Goal: Task Accomplishment & Management: Use online tool/utility

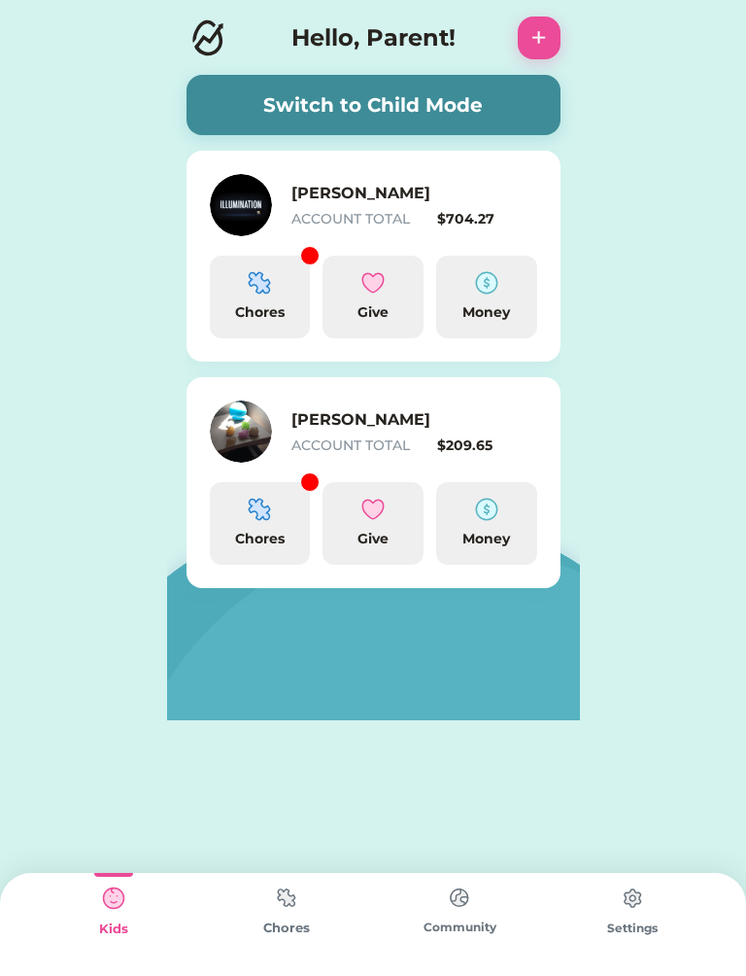
click at [258, 210] on img at bounding box center [241, 205] width 62 height 62
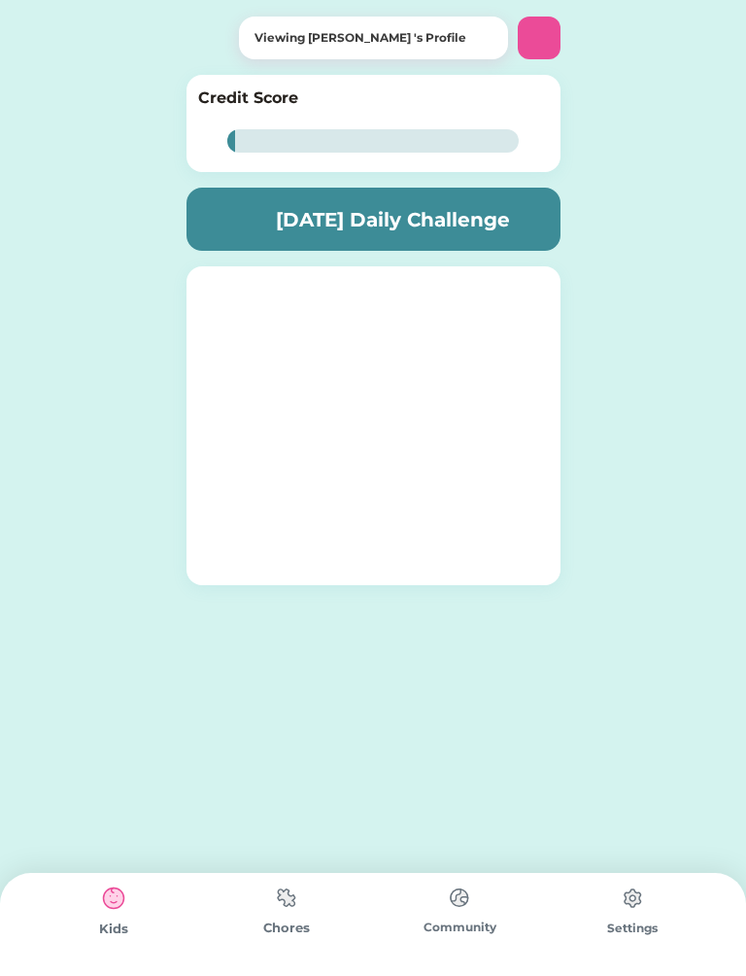
click at [280, 200] on div "Today’s Daily Challenge" at bounding box center [374, 219] width 374 height 63
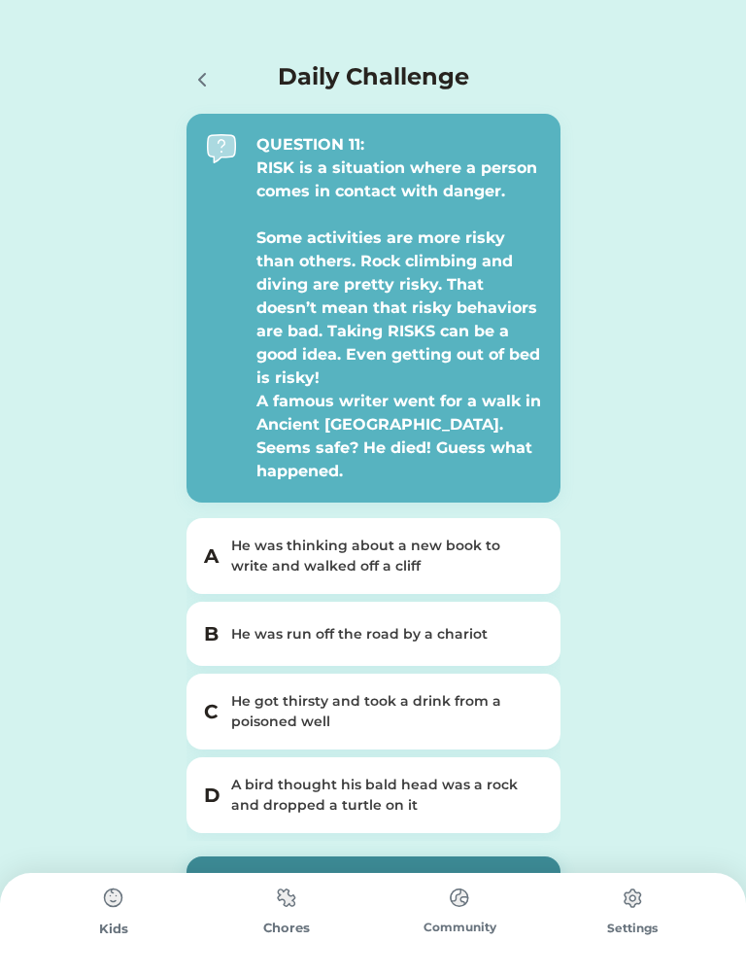
scroll to position [15, 0]
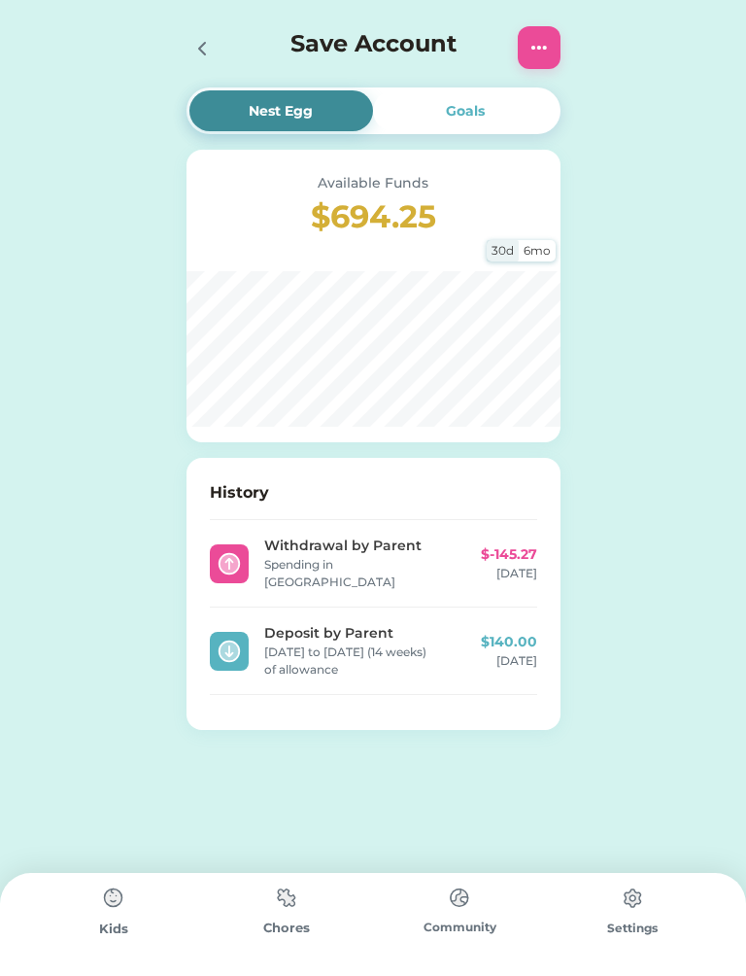
scroll to position [235, 0]
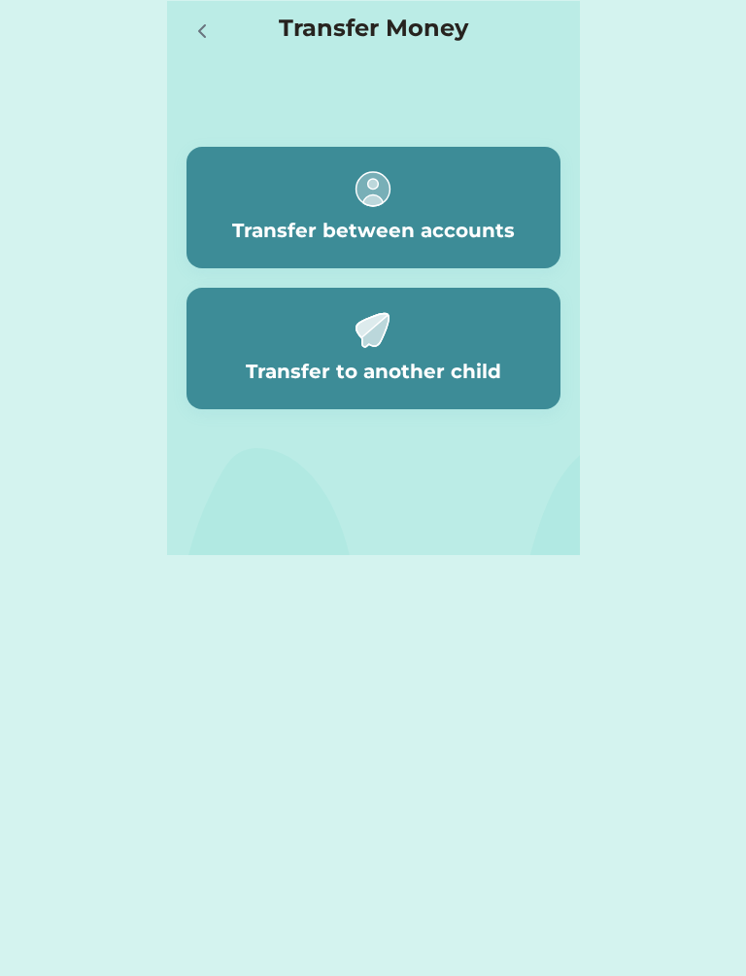
click at [207, 23] on icon at bounding box center [201, 30] width 23 height 23
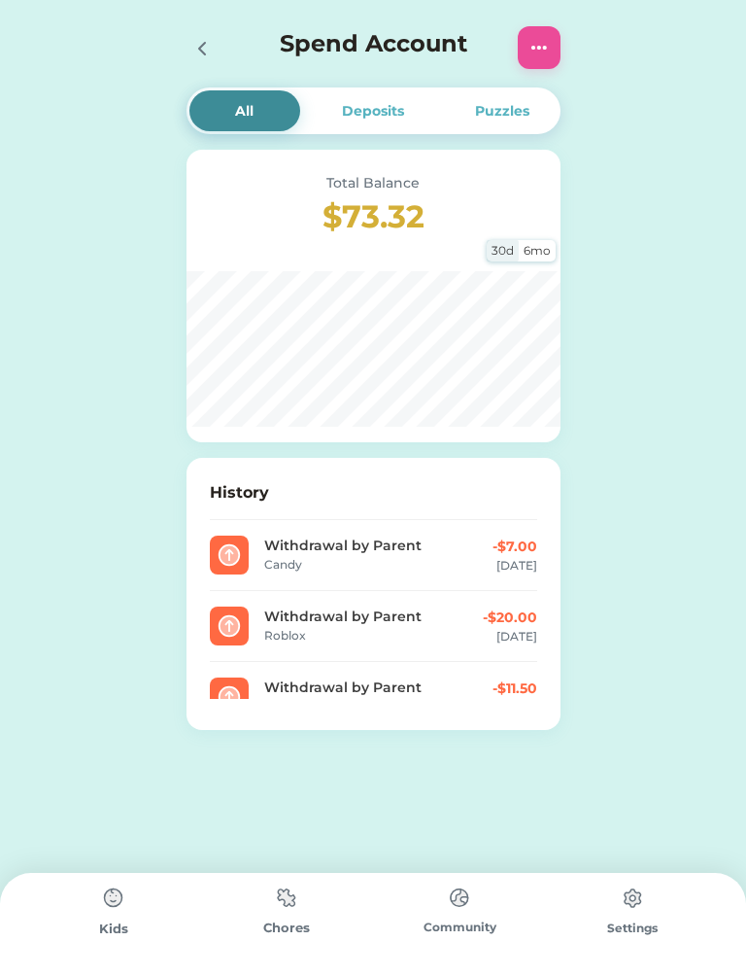
scroll to position [218, 0]
